Goal: Navigation & Orientation: Find specific page/section

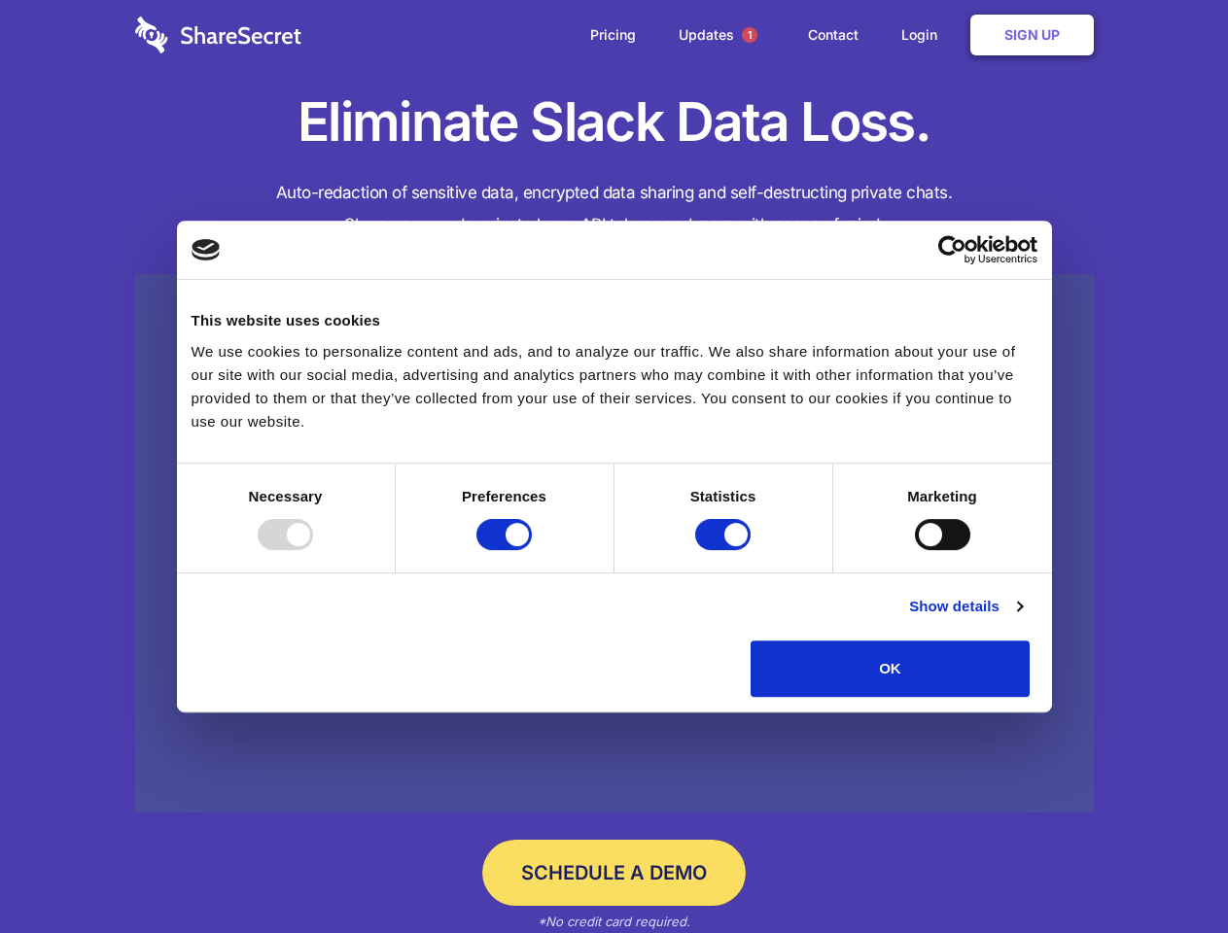
click at [313, 550] on div at bounding box center [285, 534] width 55 height 31
click at [532, 550] on input "Preferences" at bounding box center [503, 534] width 55 height 31
checkbox input "false"
click at [725, 550] on input "Statistics" at bounding box center [722, 534] width 55 height 31
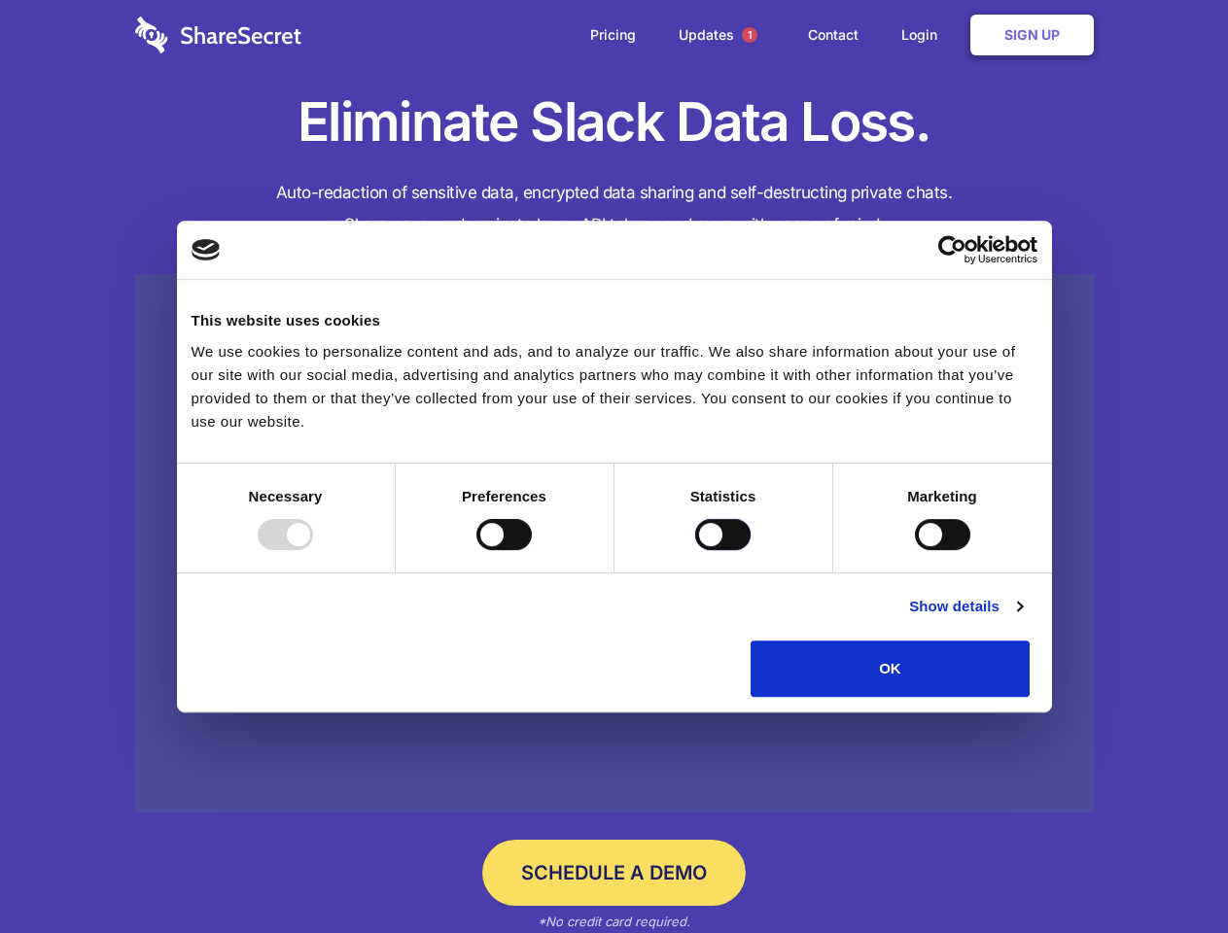
checkbox input "false"
click at [915, 550] on input "Marketing" at bounding box center [942, 534] width 55 height 31
checkbox input "true"
click at [1022, 618] on link "Show details" at bounding box center [965, 606] width 113 height 23
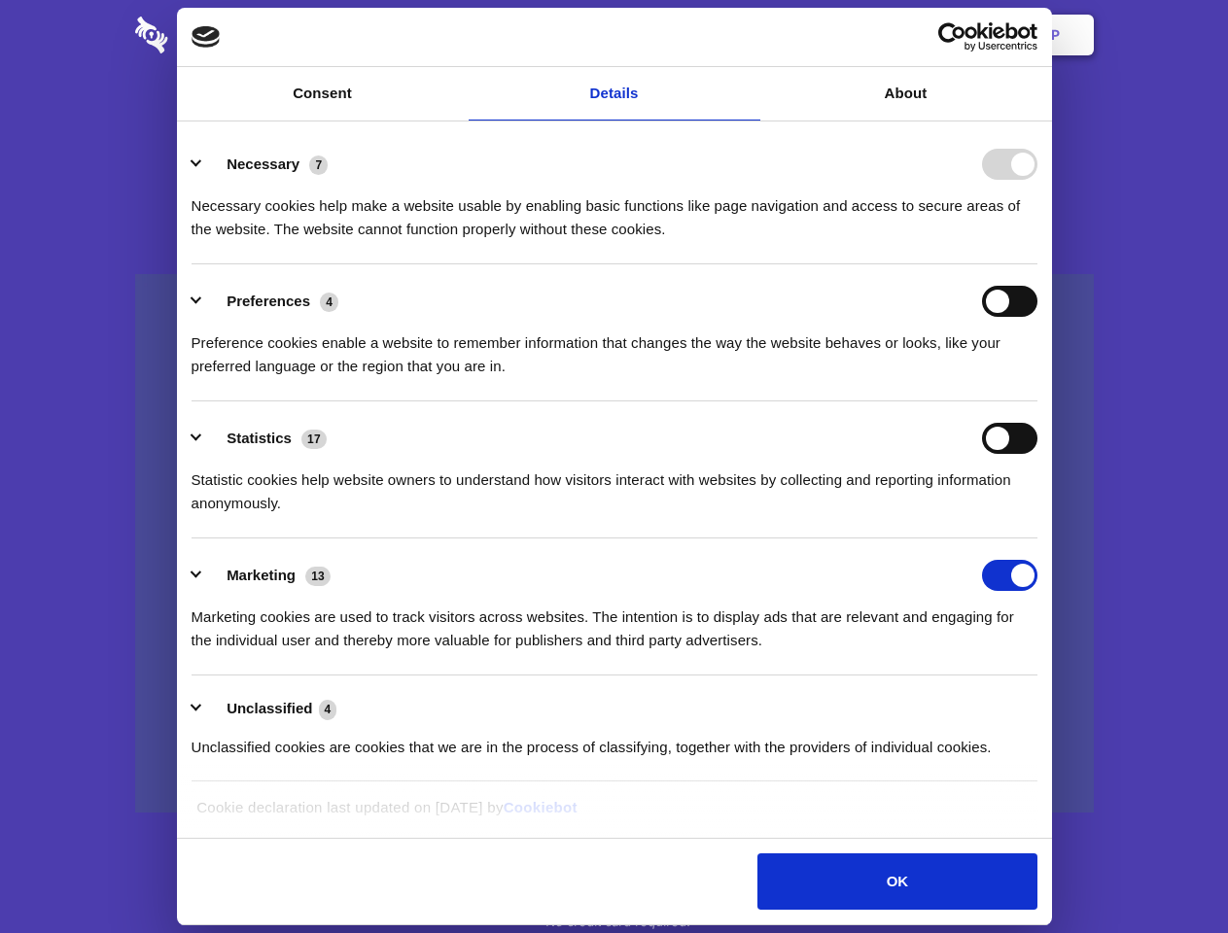
click at [1037, 264] on li "Necessary 7 Necessary cookies help make a website usable by enabling basic func…" at bounding box center [615, 195] width 846 height 137
click at [749, 35] on span "1" at bounding box center [750, 35] width 16 height 16
